Goal: Browse casually: Explore the website without a specific task or goal

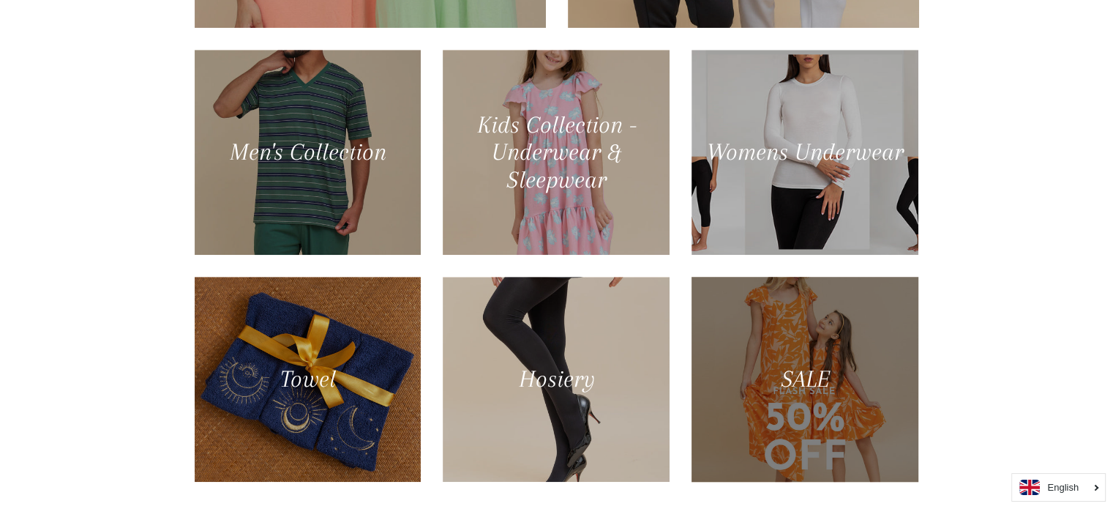
scroll to position [951, 0]
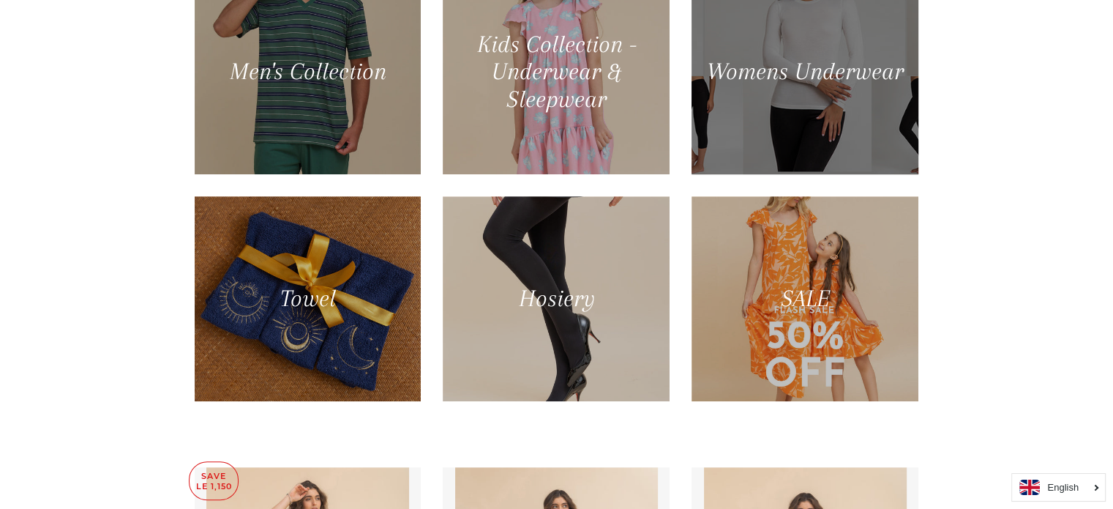
click at [825, 106] on div at bounding box center [805, 71] width 233 height 211
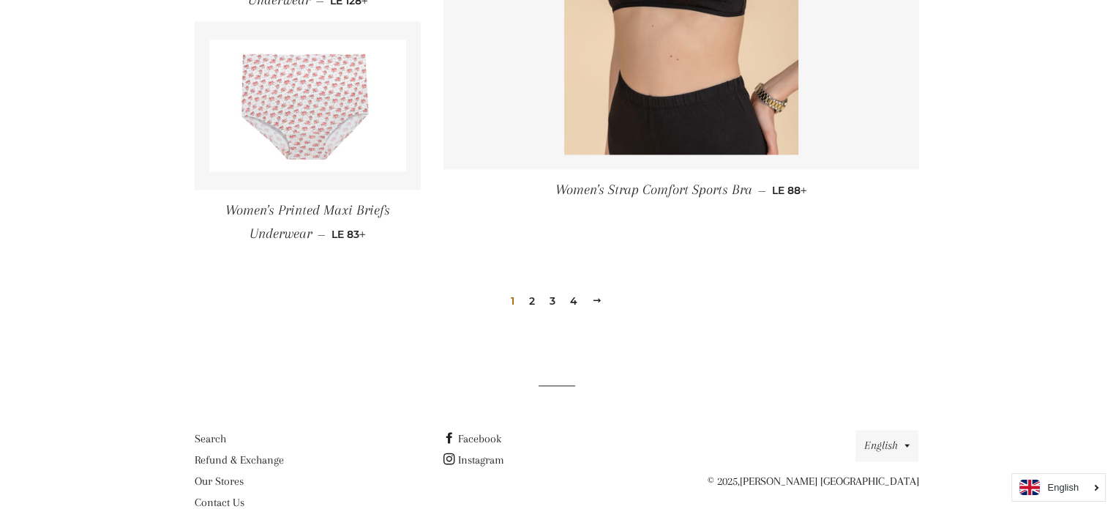
scroll to position [2221, 0]
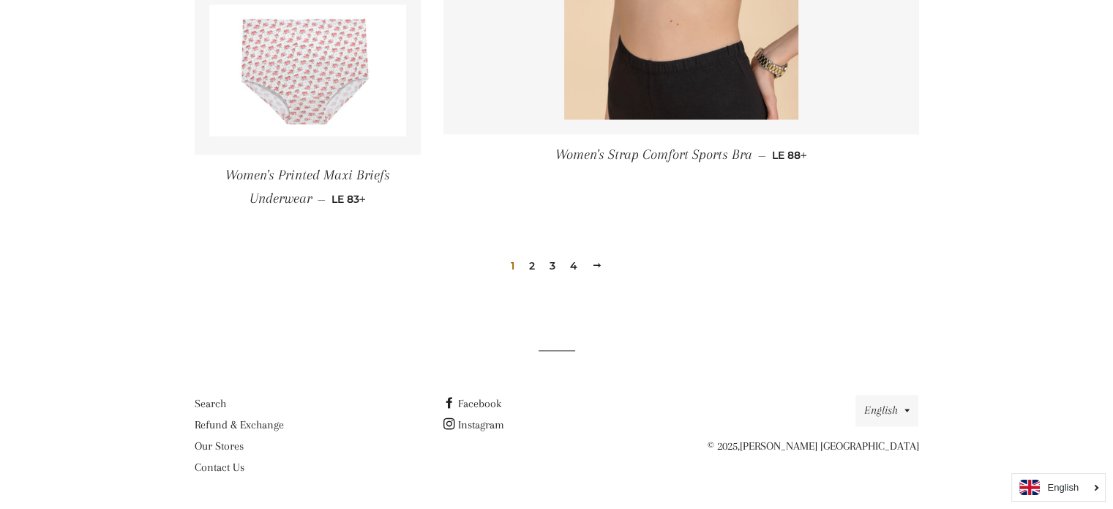
click at [531, 255] on link "2" at bounding box center [532, 266] width 18 height 22
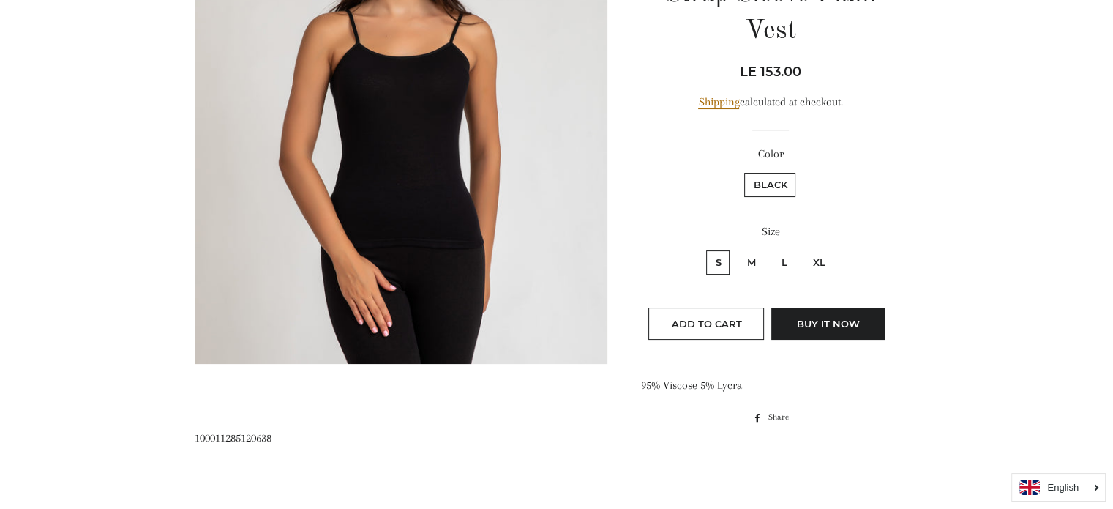
scroll to position [220, 0]
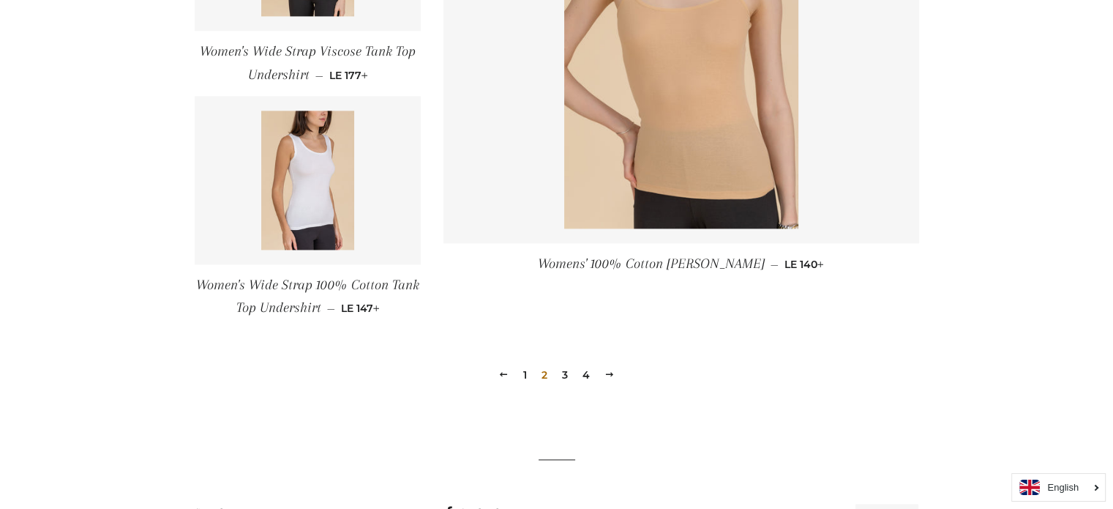
scroll to position [2123, 0]
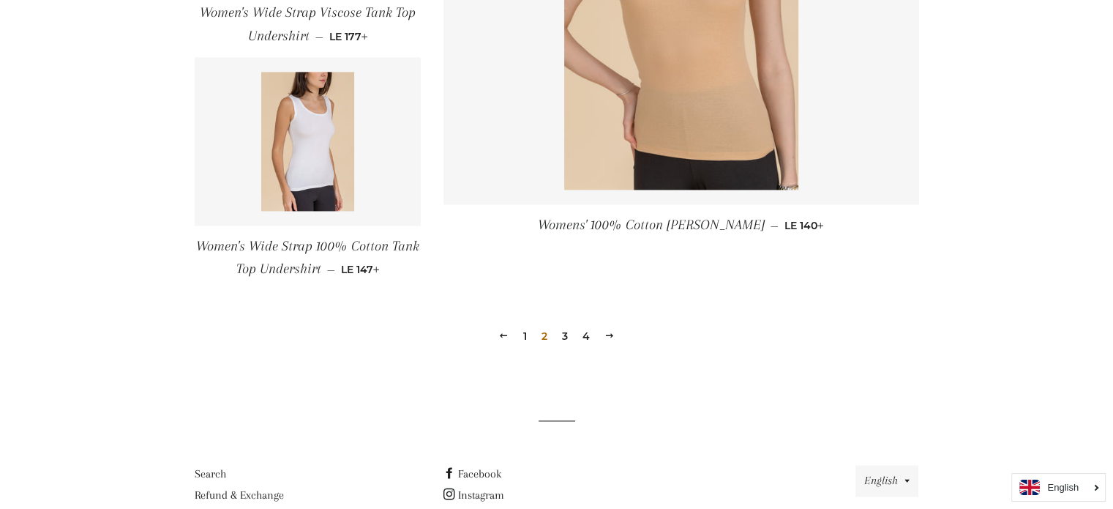
click at [566, 337] on link "3" at bounding box center [565, 336] width 18 height 22
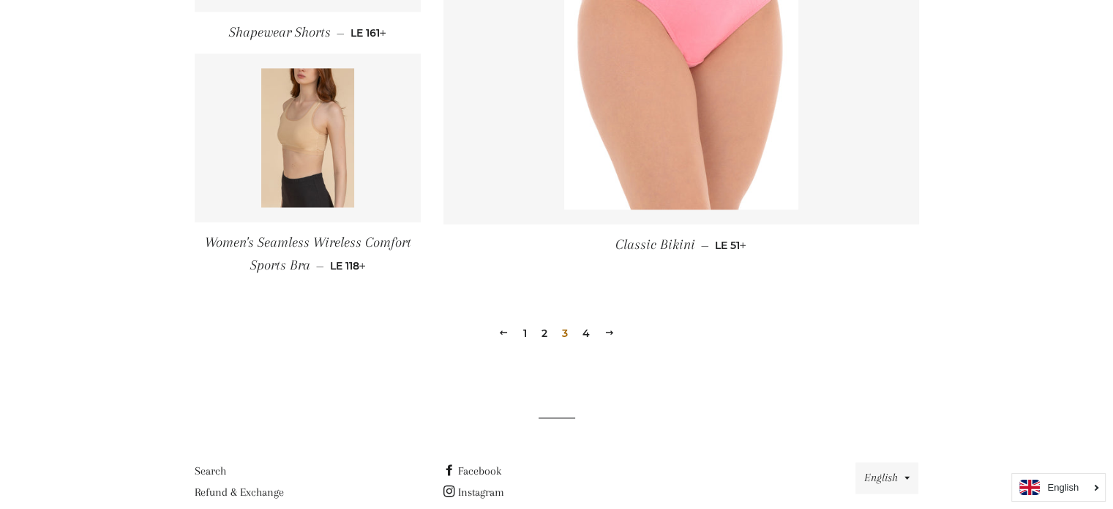
scroll to position [2123, 0]
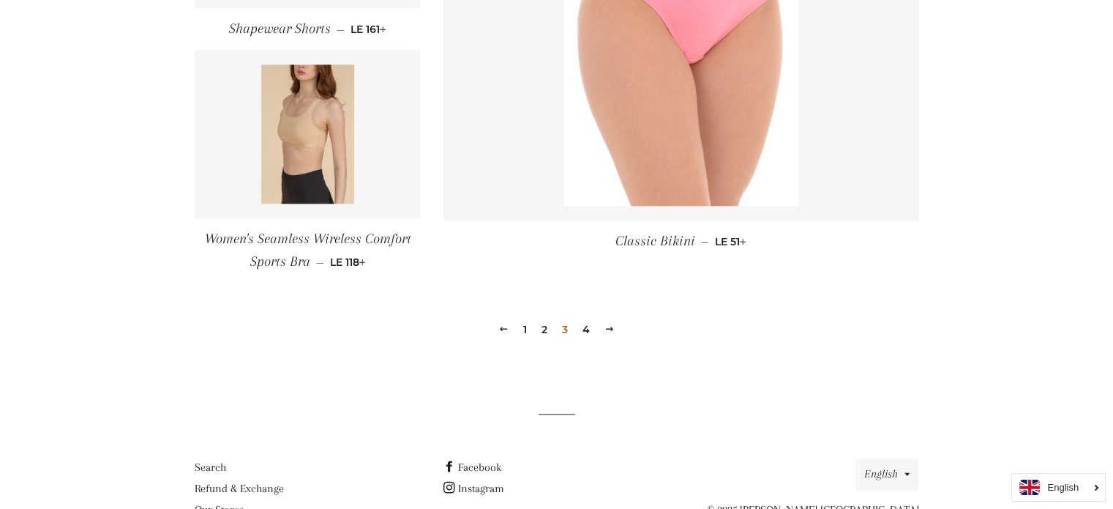
click at [580, 327] on link "4" at bounding box center [586, 329] width 19 height 22
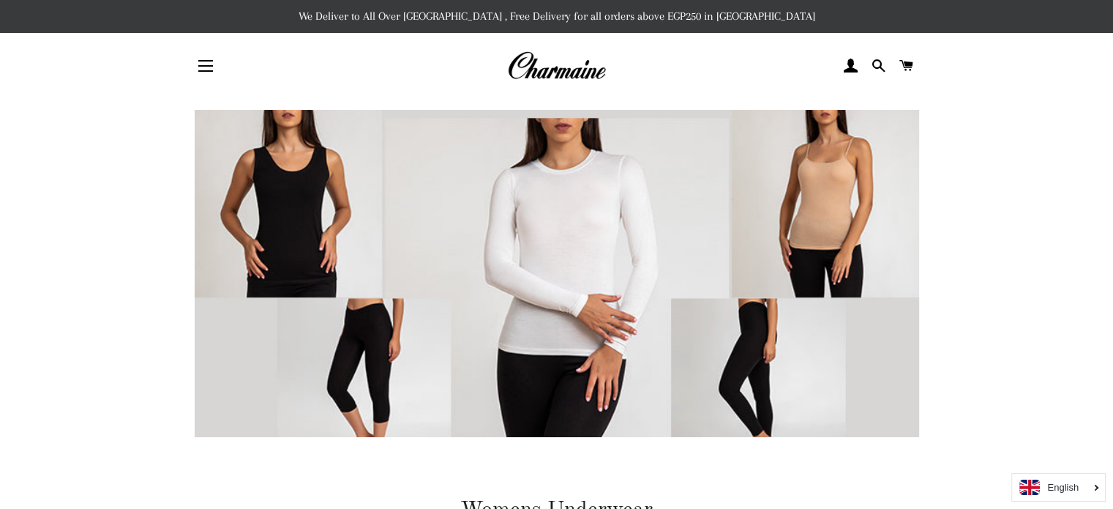
click at [583, 70] on img at bounding box center [556, 66] width 99 height 32
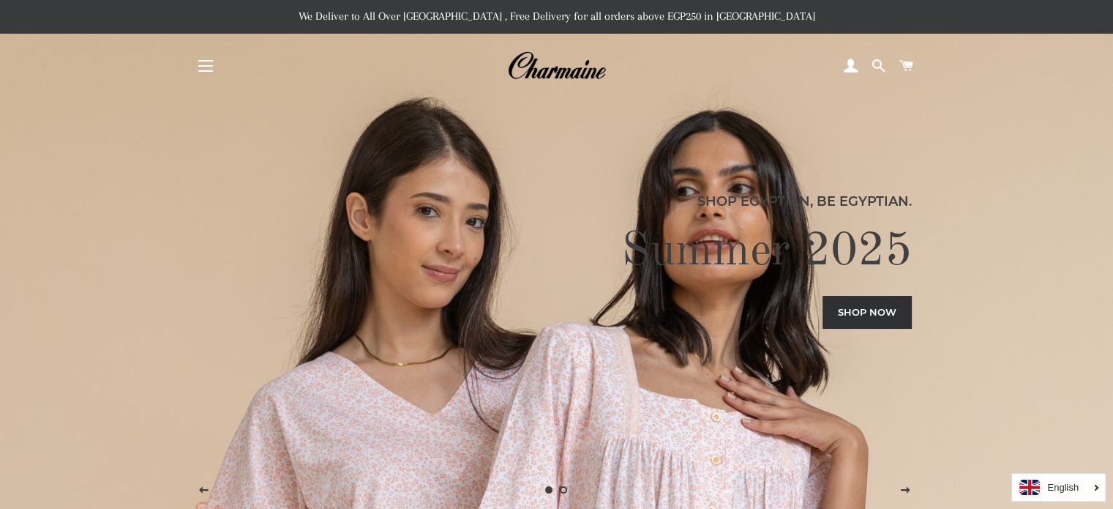
click at [196, 60] on button "Site navigation" at bounding box center [205, 66] width 37 height 37
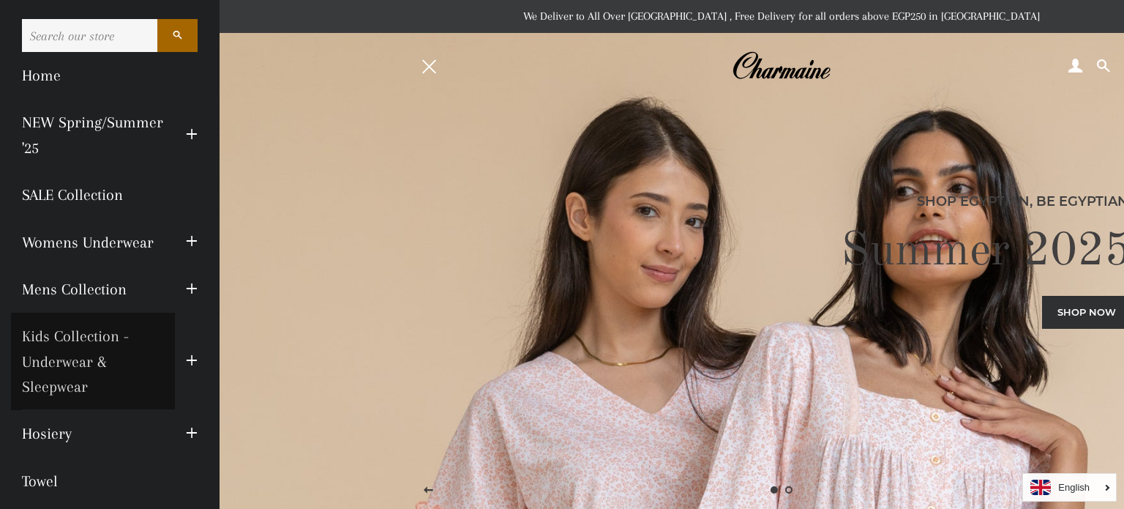
click at [100, 333] on link "Kids Collection - Underwear & Sleepwear" at bounding box center [93, 361] width 164 height 97
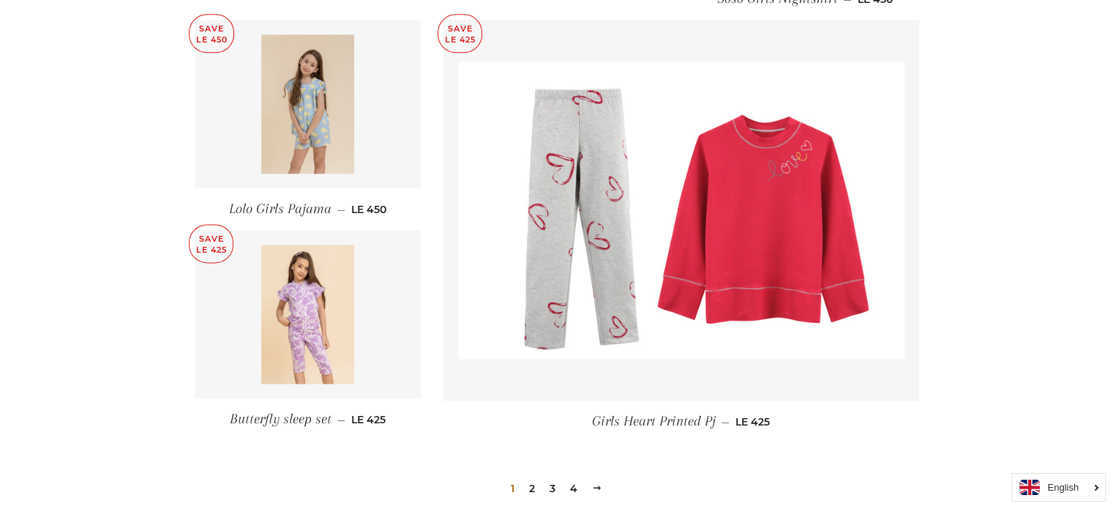
scroll to position [1976, 0]
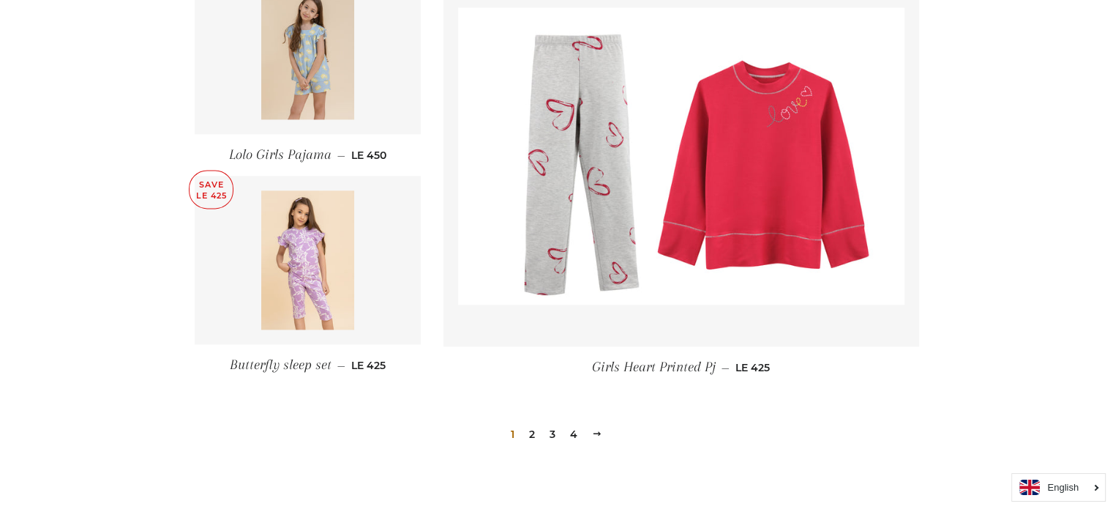
click at [530, 430] on link "2" at bounding box center [532, 434] width 18 height 22
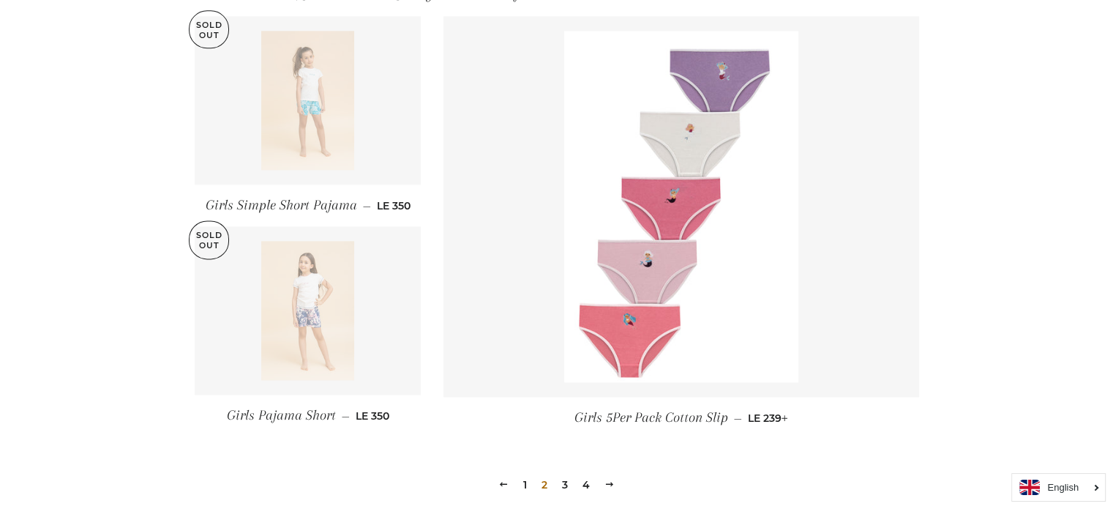
scroll to position [1903, 0]
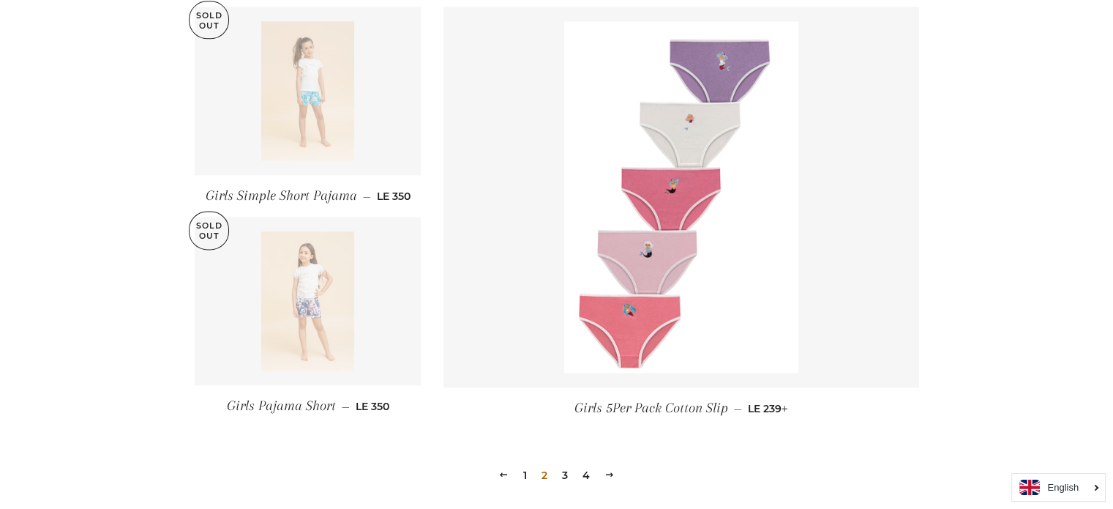
click at [566, 473] on link "3" at bounding box center [565, 475] width 18 height 22
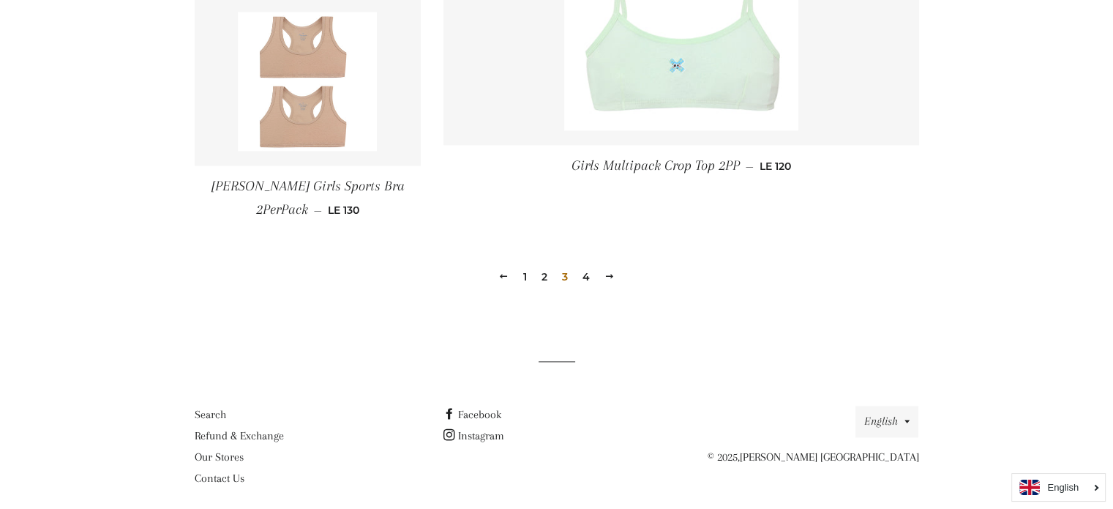
scroll to position [2196, 0]
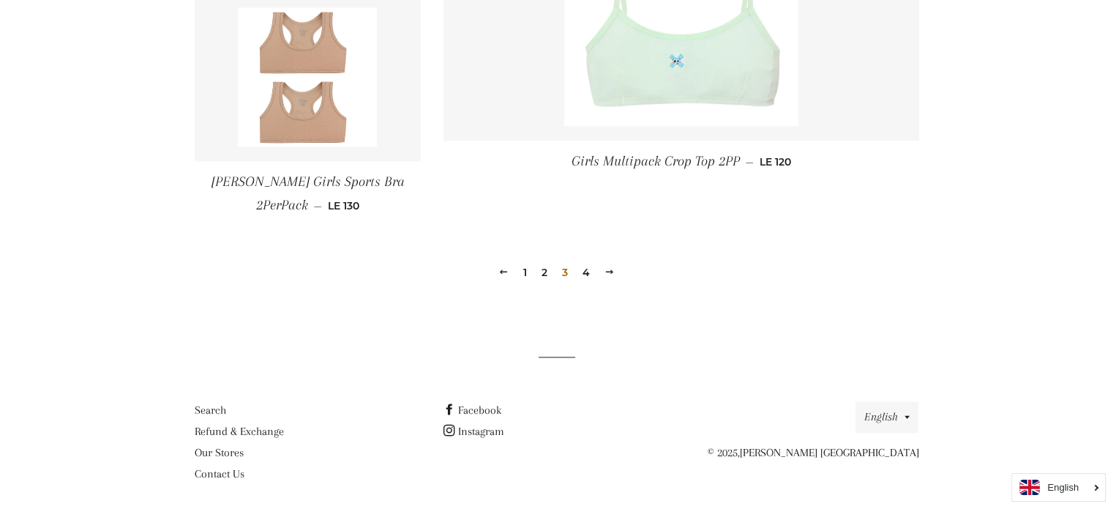
click at [583, 266] on link "4" at bounding box center [586, 272] width 19 height 22
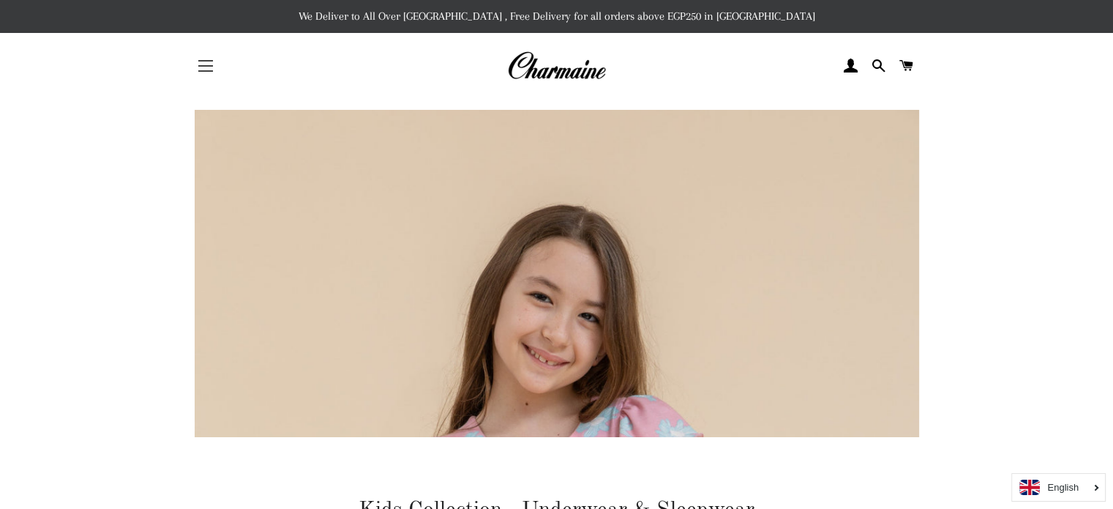
click at [202, 64] on button "Site navigation" at bounding box center [205, 66] width 37 height 37
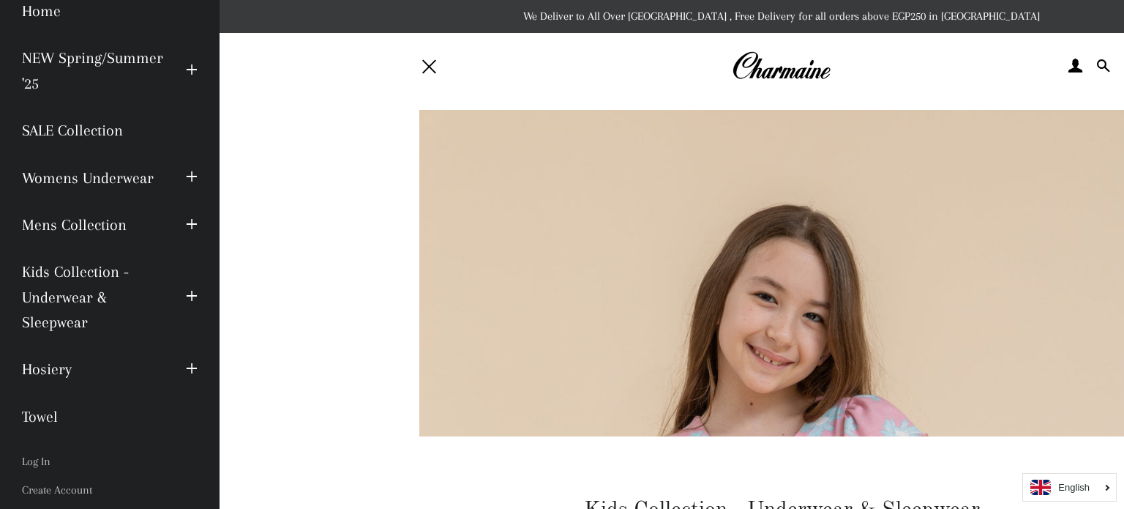
scroll to position [73, 0]
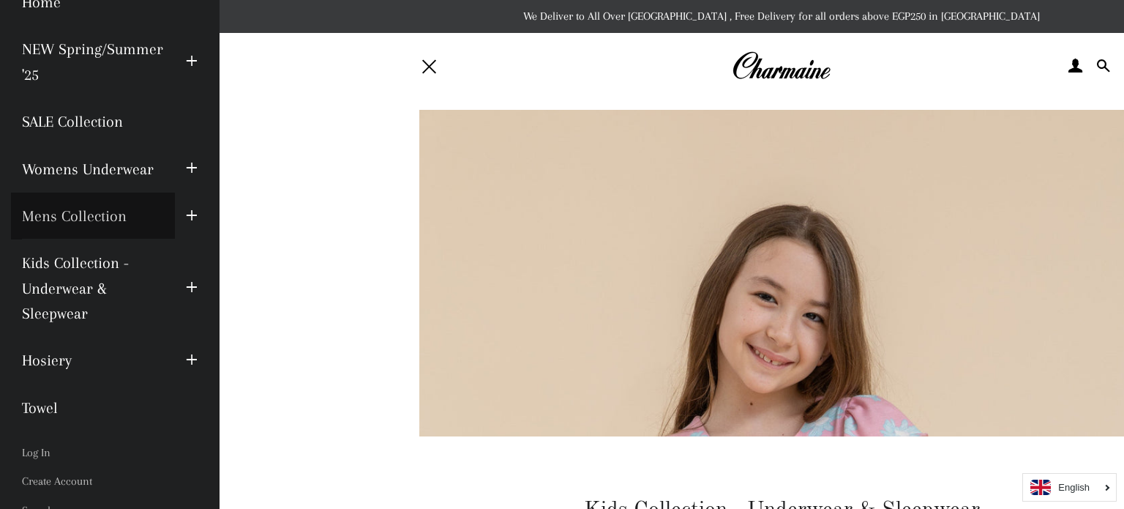
click at [100, 214] on link "Mens Collection" at bounding box center [93, 215] width 164 height 47
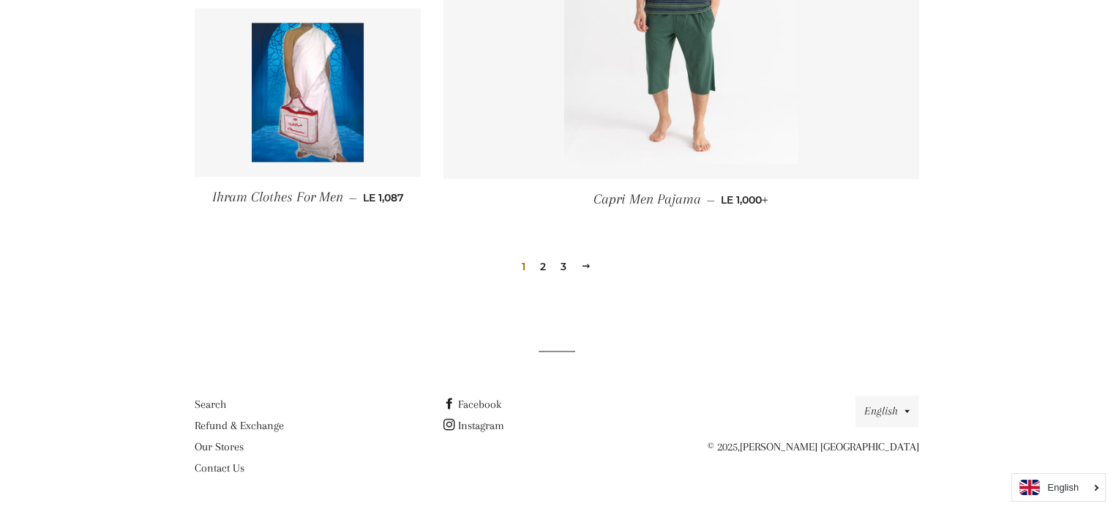
scroll to position [2112, 0]
click at [542, 268] on link "2" at bounding box center [543, 266] width 18 height 22
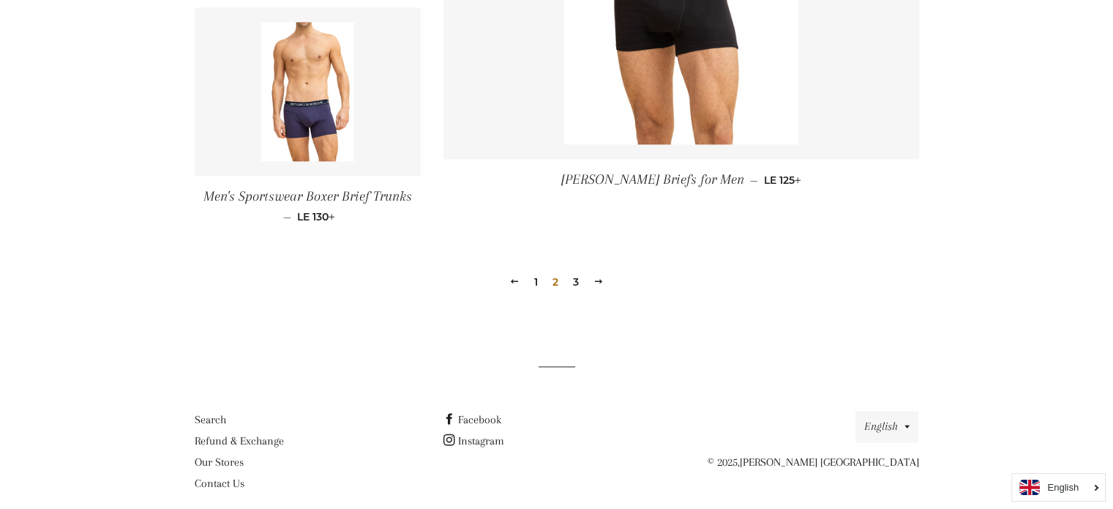
scroll to position [2221, 0]
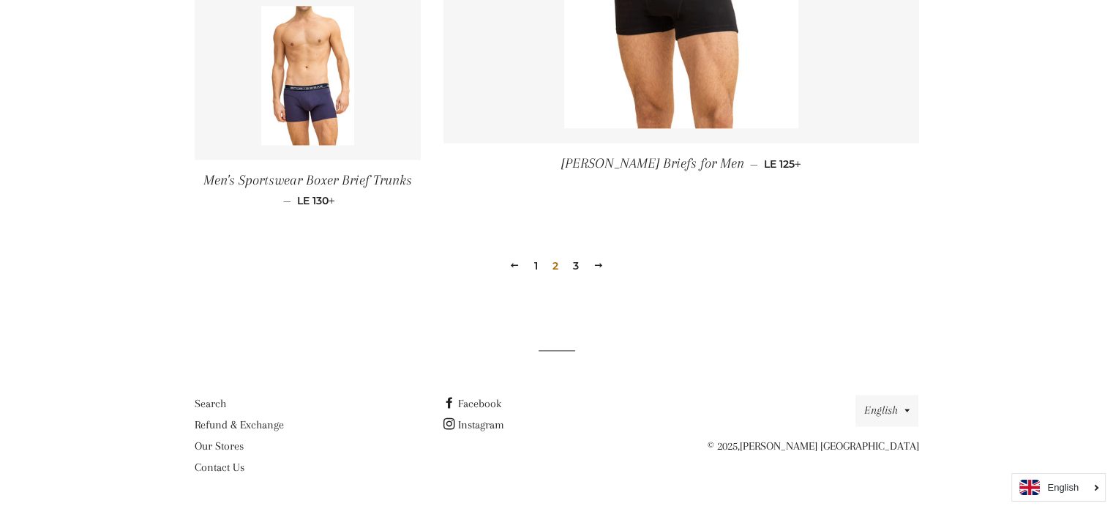
click at [574, 262] on link "3" at bounding box center [576, 266] width 18 height 22
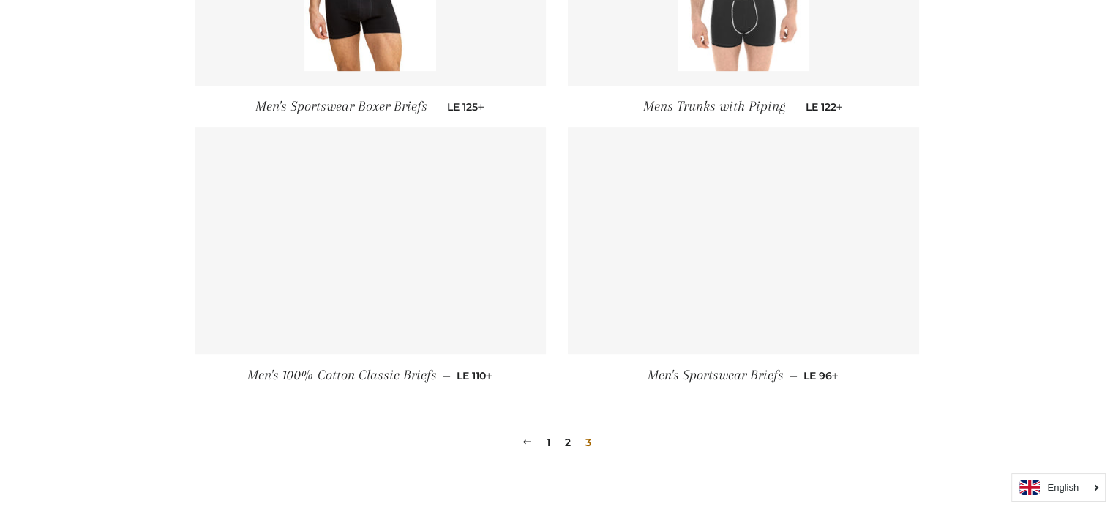
scroll to position [805, 0]
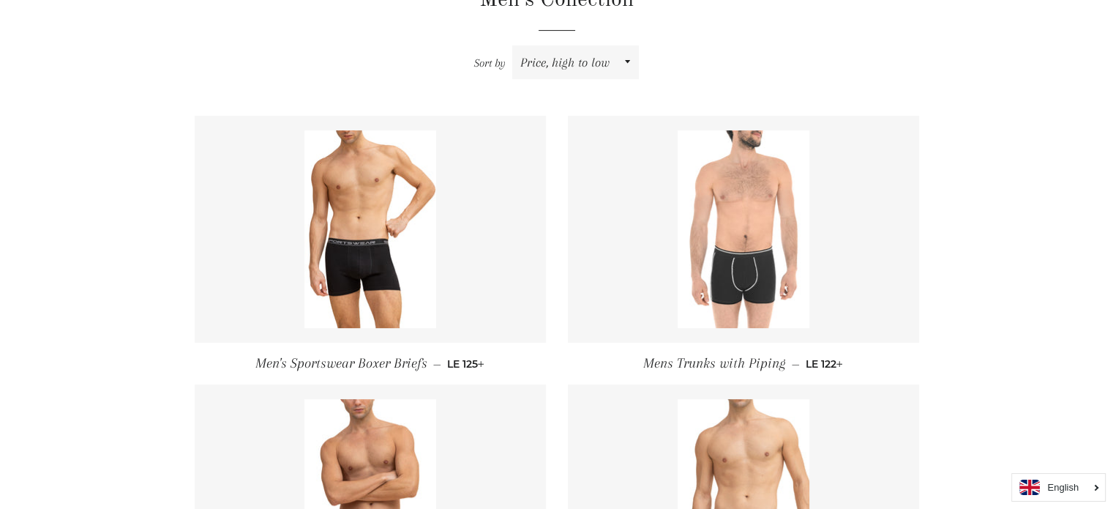
scroll to position [504, 0]
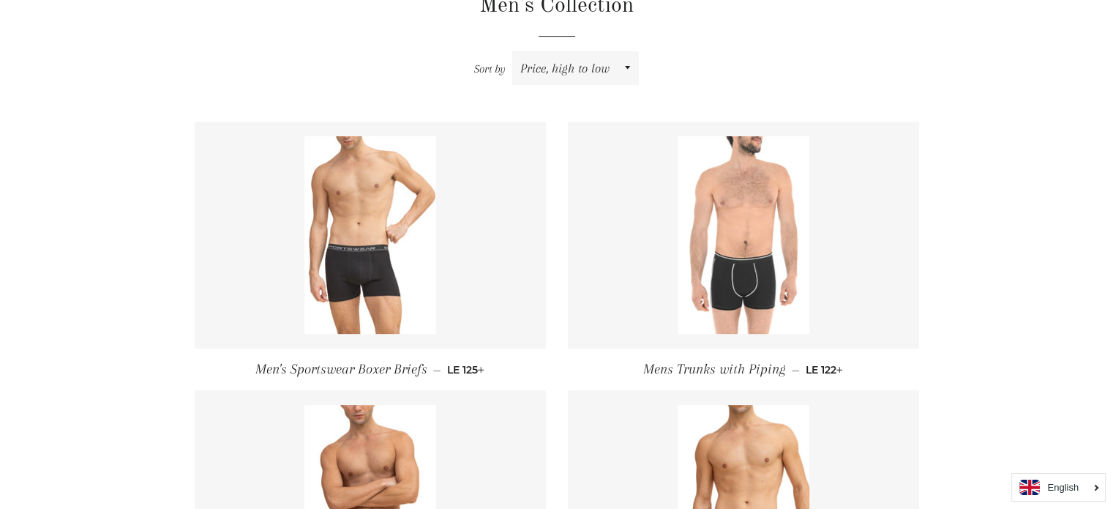
click at [345, 269] on img at bounding box center [370, 235] width 132 height 198
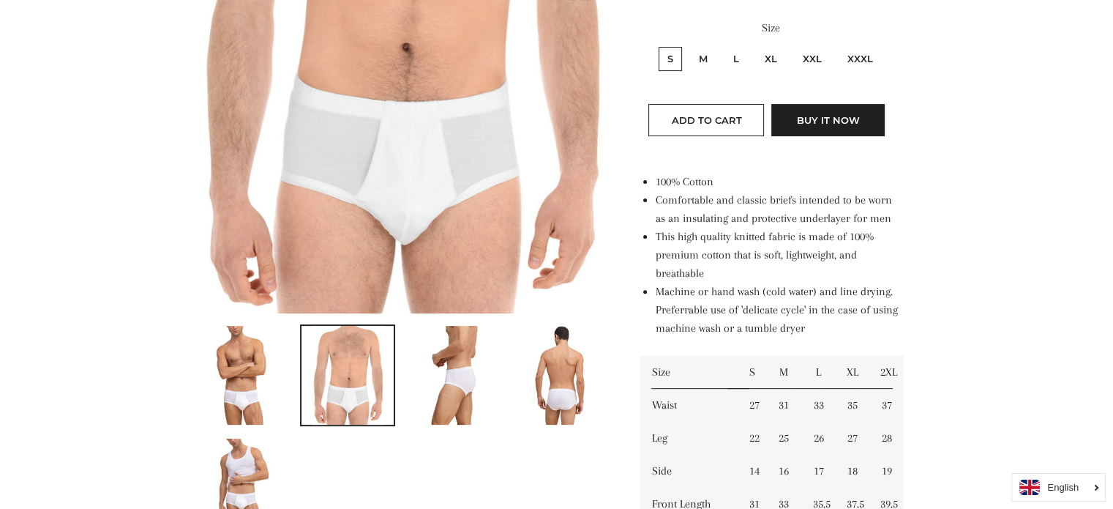
scroll to position [366, 0]
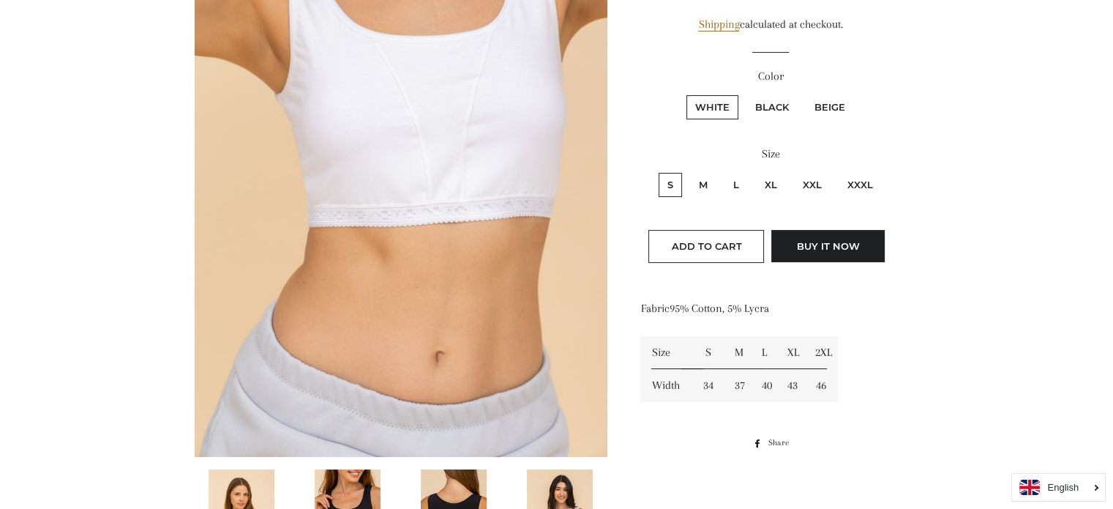
scroll to position [73, 0]
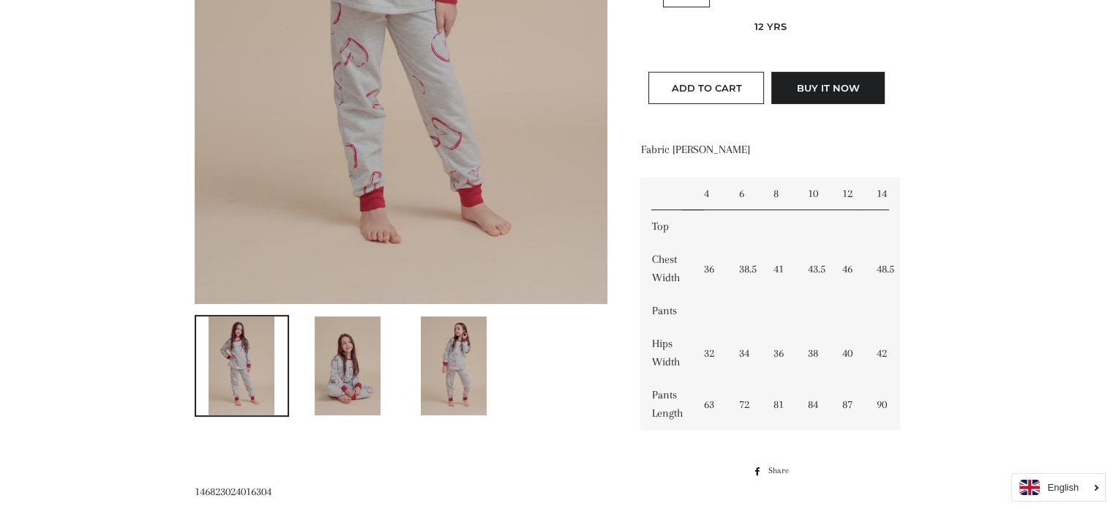
scroll to position [512, 0]
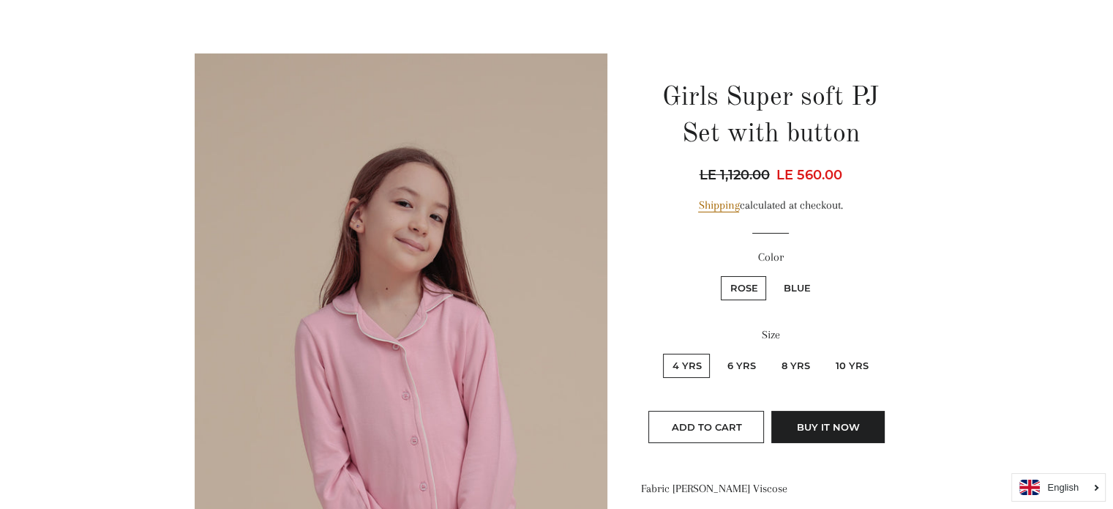
scroll to position [220, 0]
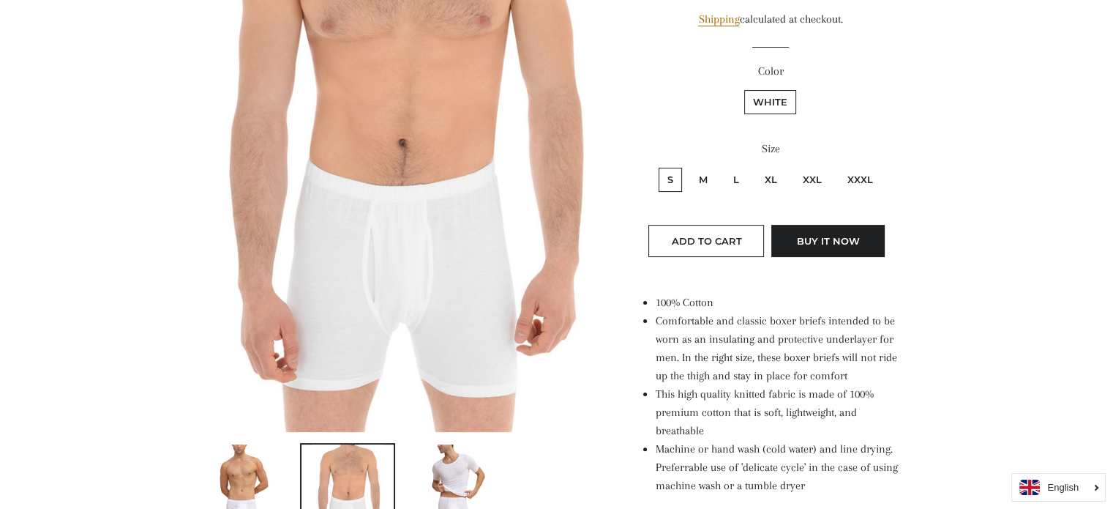
scroll to position [293, 0]
